Goal: Task Accomplishment & Management: Complete application form

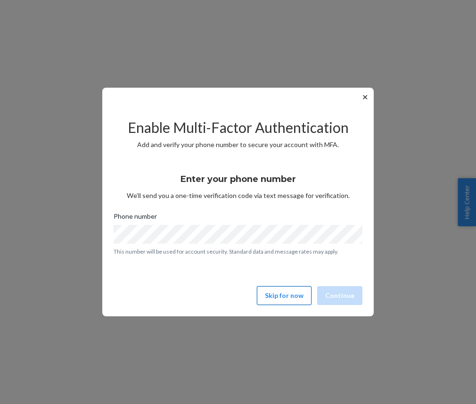
click at [296, 297] on button "Skip for now" at bounding box center [284, 295] width 55 height 19
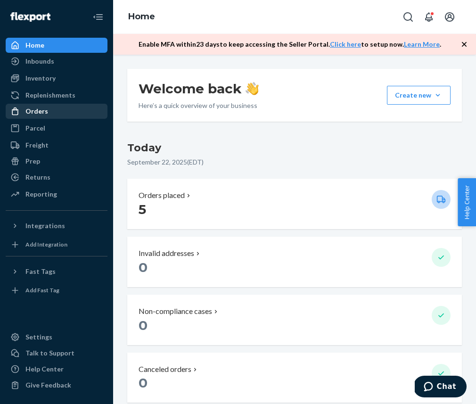
click at [71, 107] on div "Orders" at bounding box center [57, 111] width 100 height 13
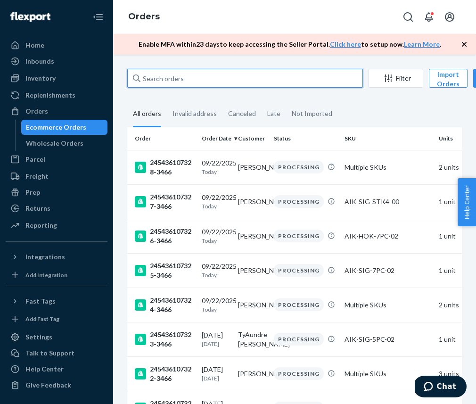
click at [184, 86] on input "text" at bounding box center [245, 78] width 236 height 19
paste input "245436106920-3466"
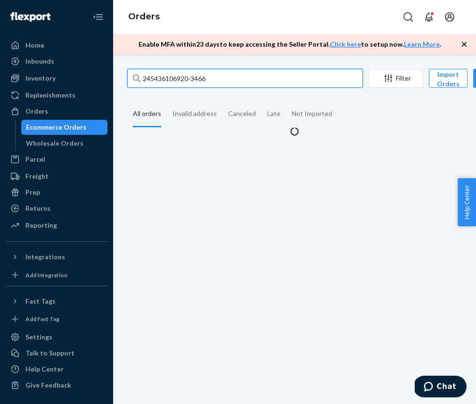
type input "245436106920-3466"
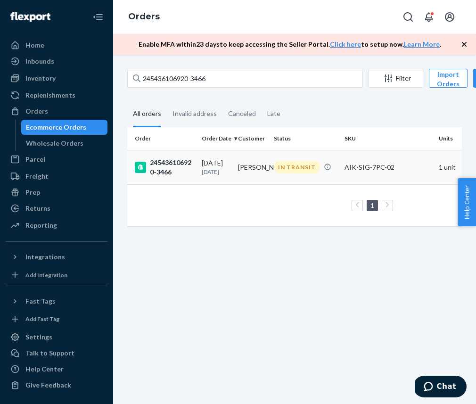
click at [188, 183] on td "245436106920-3466" at bounding box center [162, 167] width 71 height 34
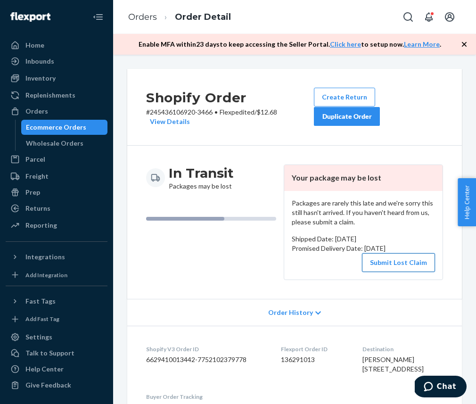
click at [403, 262] on button "Submit Lost Claim" at bounding box center [398, 262] width 73 height 19
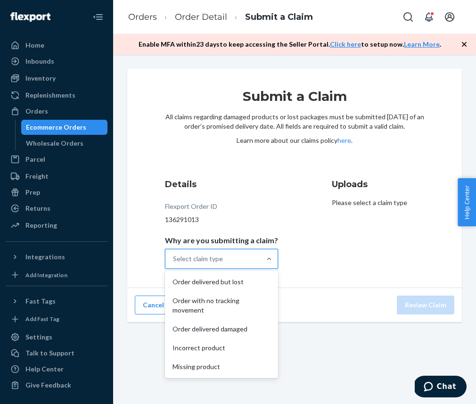
click at [231, 265] on div "Select claim type" at bounding box center [212, 258] width 95 height 19
click at [174, 263] on input "Why are you submitting a claim? option Order delivered but lost focused, 1 of 5…" at bounding box center [173, 258] width 1 height 9
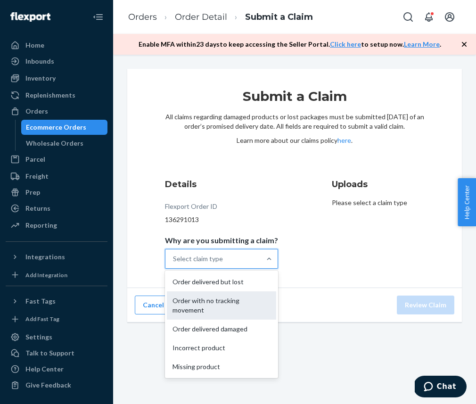
click at [249, 299] on div "Order with no tracking movement" at bounding box center [221, 305] width 109 height 28
click at [174, 263] on input "Why are you submitting a claim? option Order with no tracking movement focused,…" at bounding box center [173, 258] width 1 height 9
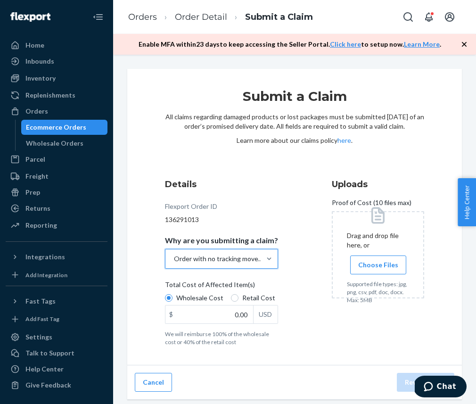
click at [249, 299] on span "Retail Cost" at bounding box center [258, 297] width 33 height 9
click at [238, 299] on input "Retail Cost" at bounding box center [235, 298] width 8 height 8
radio input "true"
radio input "false"
click at [358, 264] on span "Choose Files" at bounding box center [378, 264] width 40 height 9
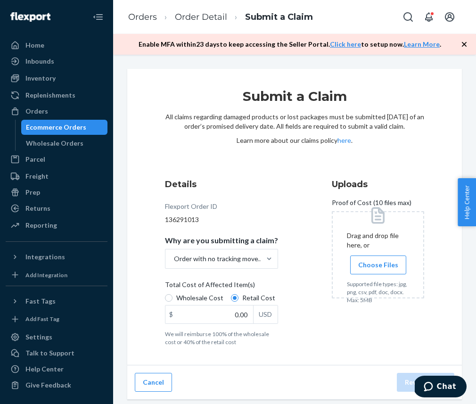
click at [378, 264] on input "Choose Files" at bounding box center [378, 265] width 0 height 10
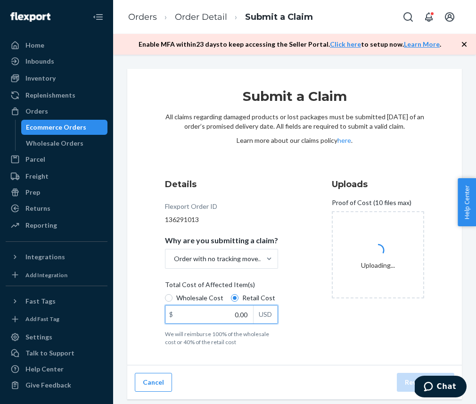
click at [226, 321] on input "0.00" at bounding box center [209, 314] width 88 height 18
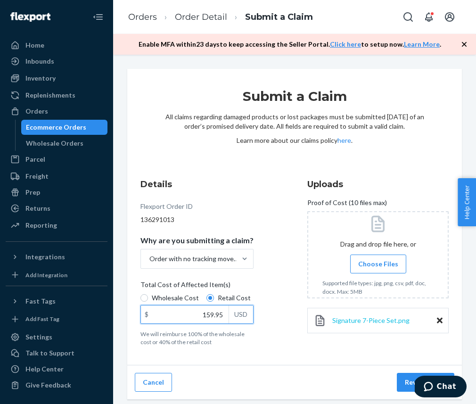
type input "159.95"
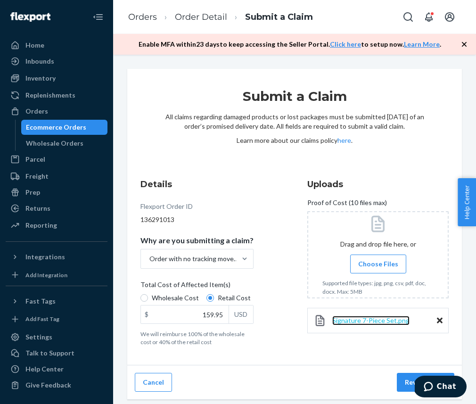
click at [363, 319] on span "Signature 7-Piece Set.png" at bounding box center [370, 320] width 77 height 8
click at [403, 388] on button "Review Claim" at bounding box center [425, 382] width 57 height 19
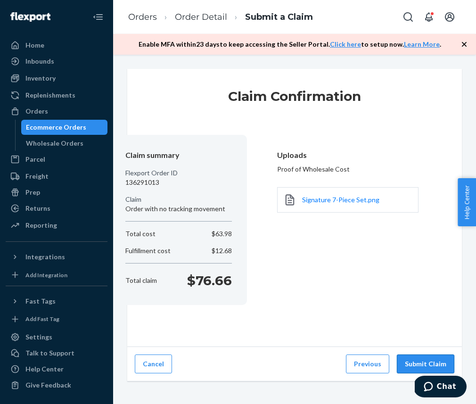
click at [423, 358] on button "Submit Claim" at bounding box center [425, 363] width 57 height 19
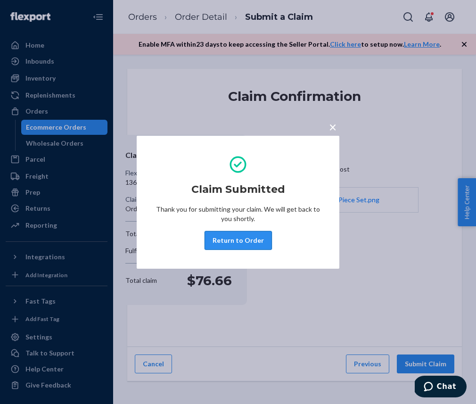
click at [254, 237] on button "Return to Order" at bounding box center [237, 240] width 67 height 19
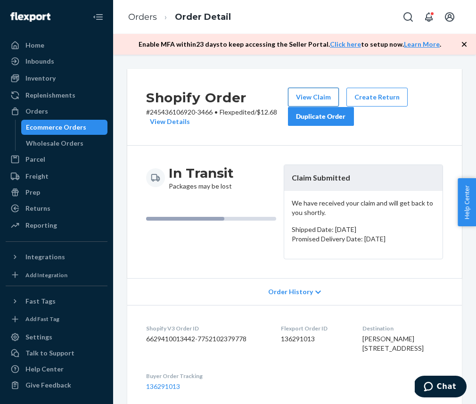
click at [323, 94] on button "View Claim" at bounding box center [313, 97] width 51 height 19
